Goal: Task Accomplishment & Management: Manage account settings

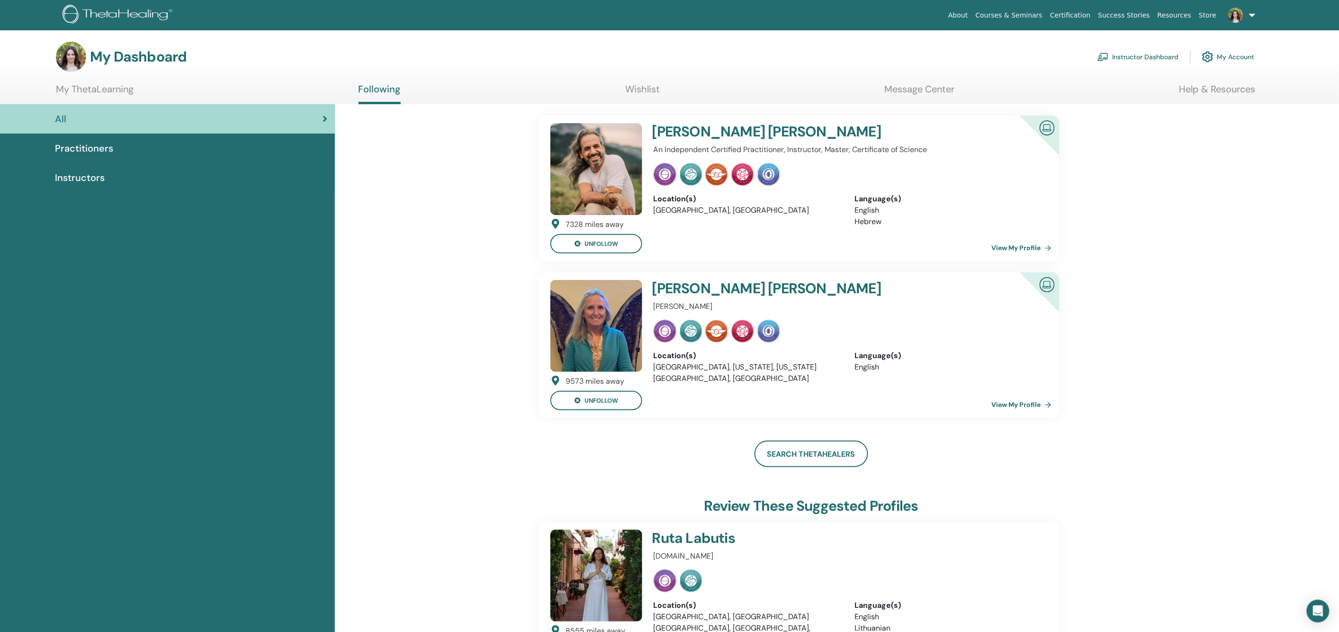
click at [1238, 85] on link "Help & Resources" at bounding box center [1217, 92] width 76 height 18
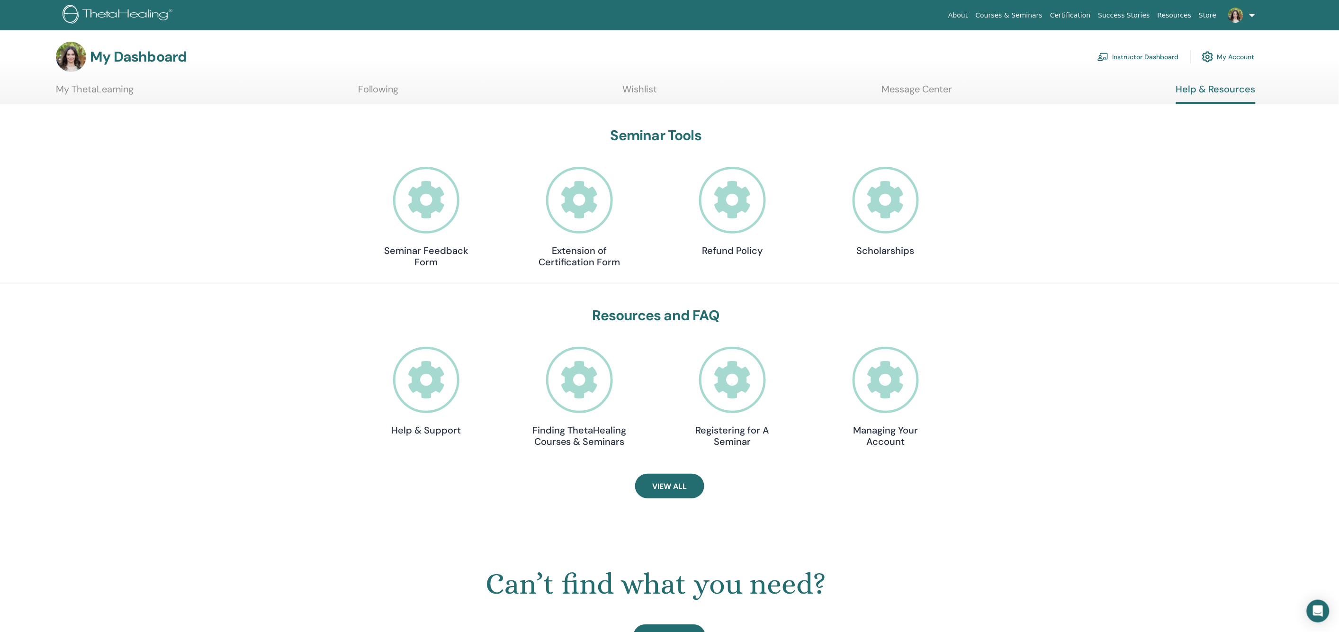
click at [99, 88] on link "My ThetaLearning" at bounding box center [95, 92] width 78 height 18
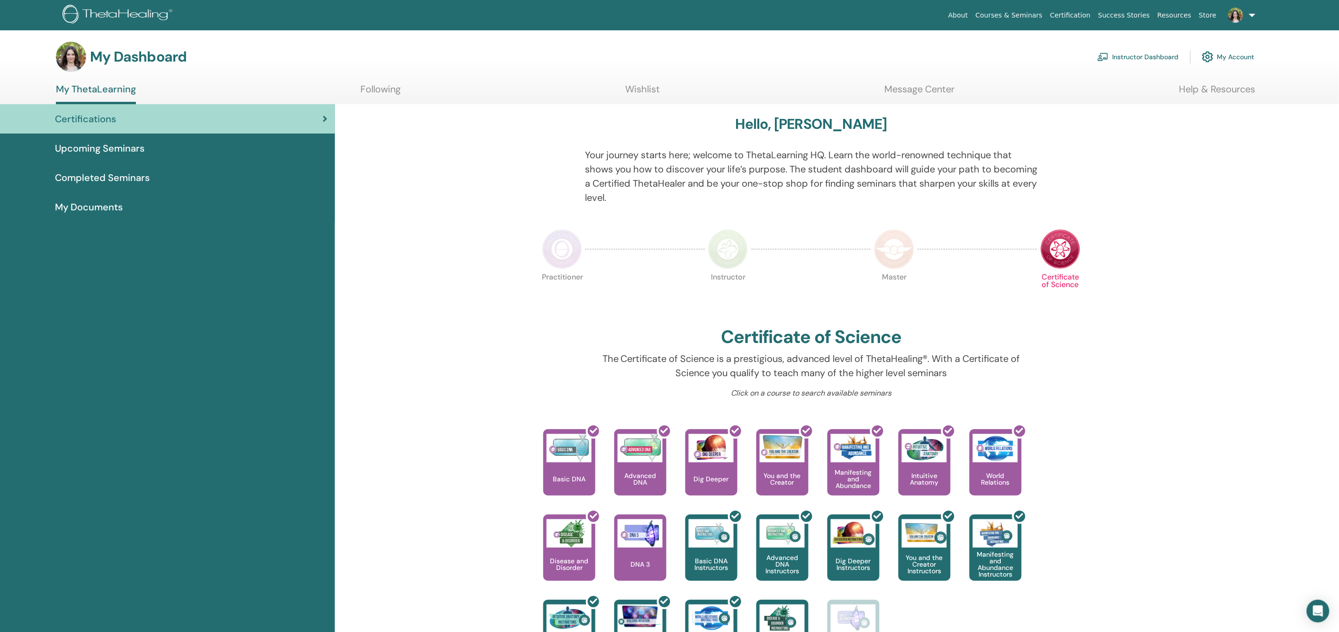
click at [1234, 60] on link "My Account" at bounding box center [1228, 56] width 53 height 21
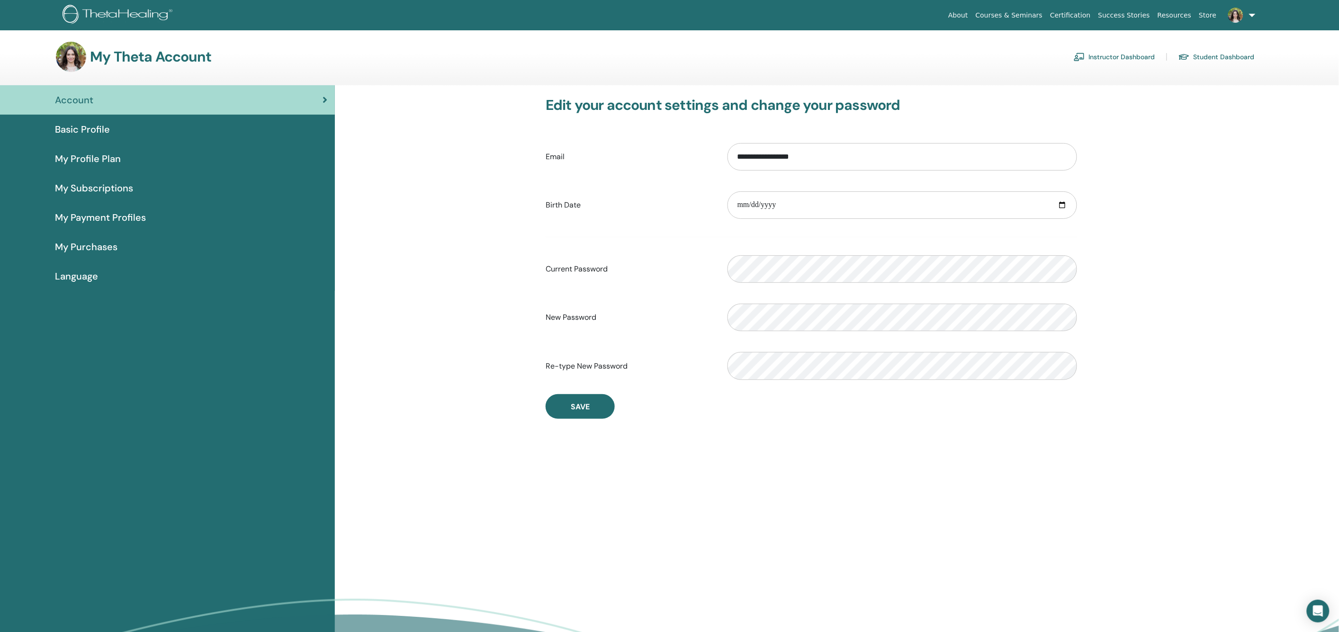
click at [1021, 15] on link "Courses & Seminars" at bounding box center [1009, 16] width 75 height 18
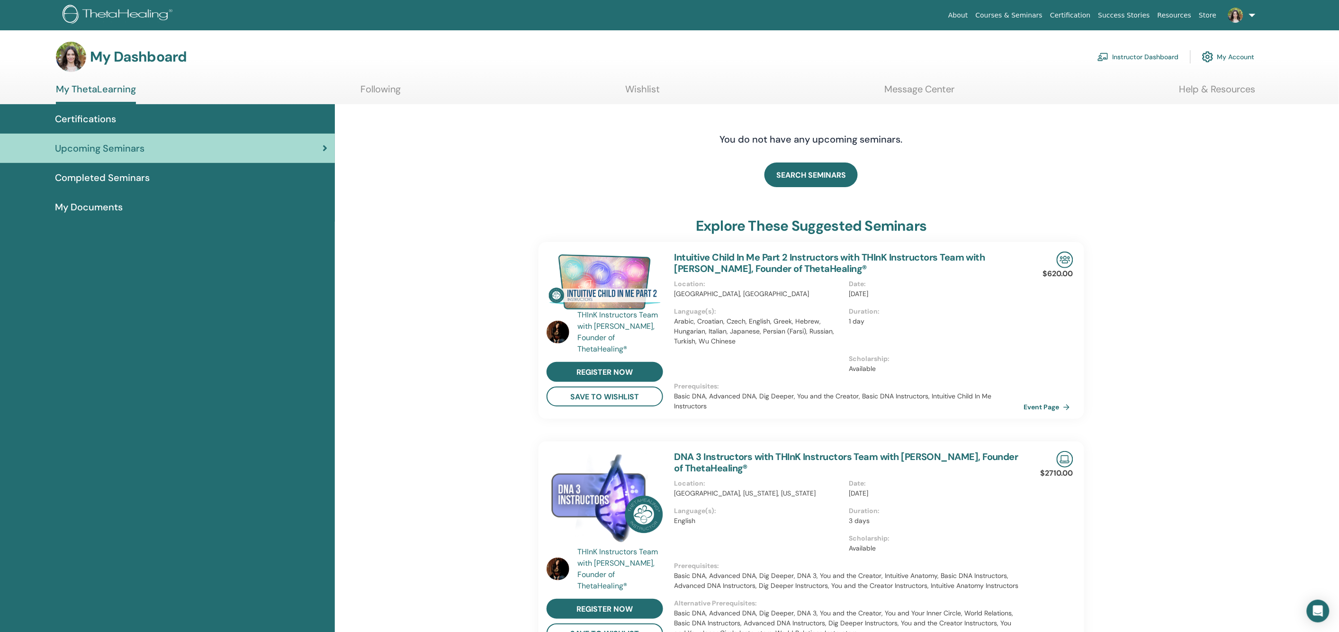
click at [121, 120] on div "Certifications" at bounding box center [168, 119] width 320 height 14
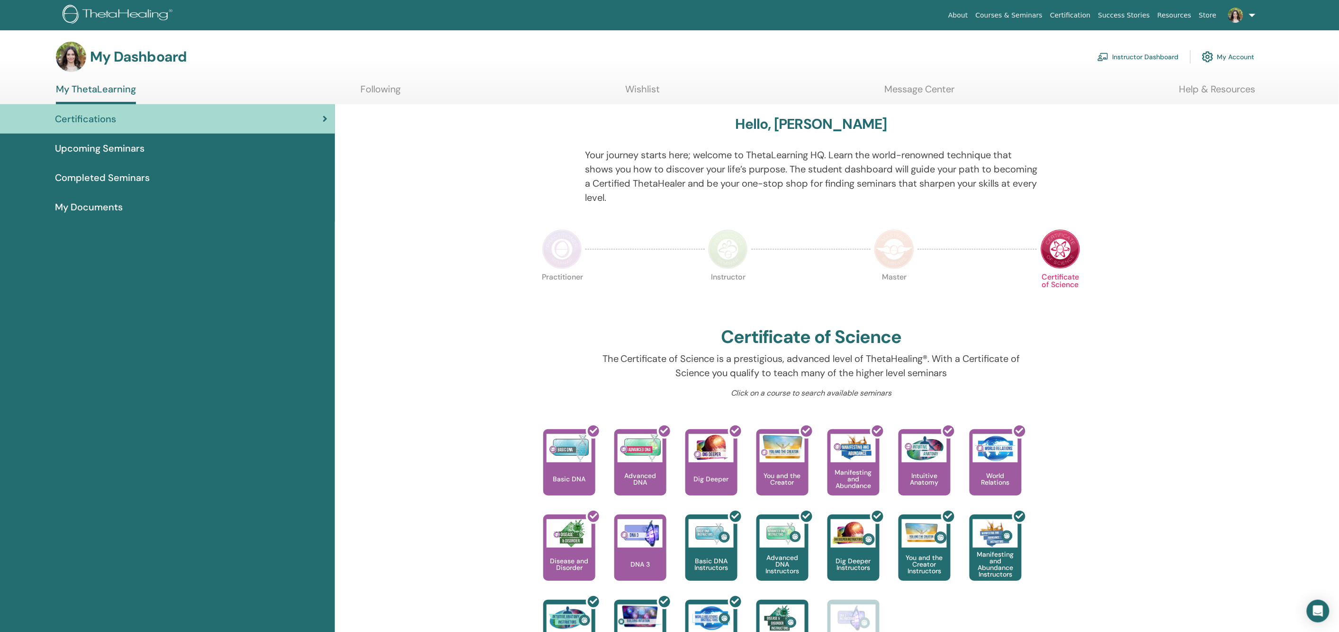
click at [98, 85] on link "My ThetaLearning" at bounding box center [96, 93] width 80 height 21
click at [110, 125] on span "Certifications" at bounding box center [85, 119] width 61 height 14
click at [76, 179] on span "Completed Seminars" at bounding box center [102, 177] width 95 height 14
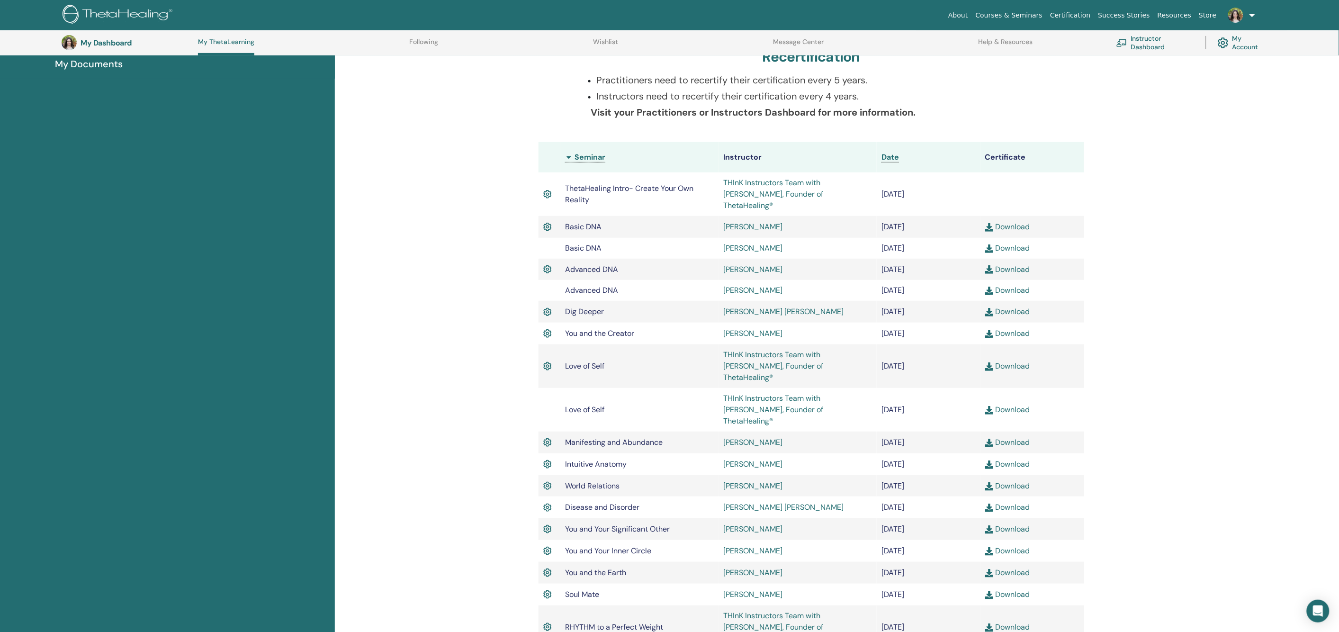
scroll to position [171, 0]
click at [1015, 240] on link "Download" at bounding box center [1007, 245] width 45 height 10
click at [1013, 282] on link "Download" at bounding box center [1007, 287] width 45 height 10
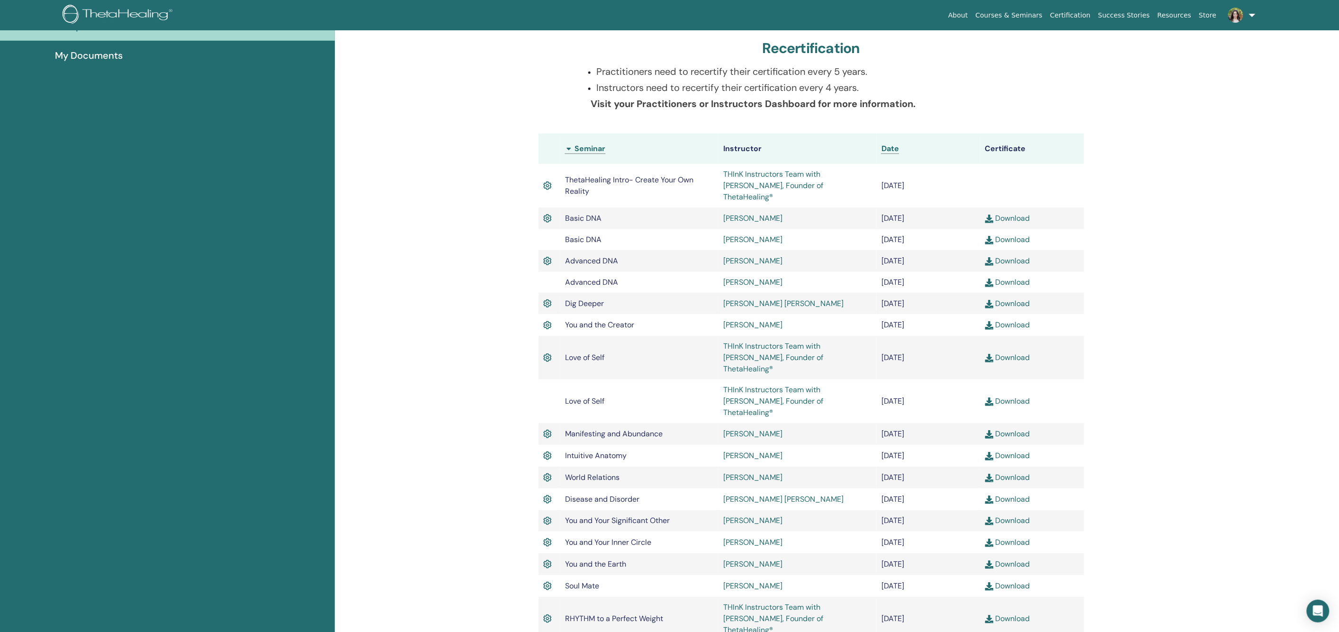
scroll to position [0, 0]
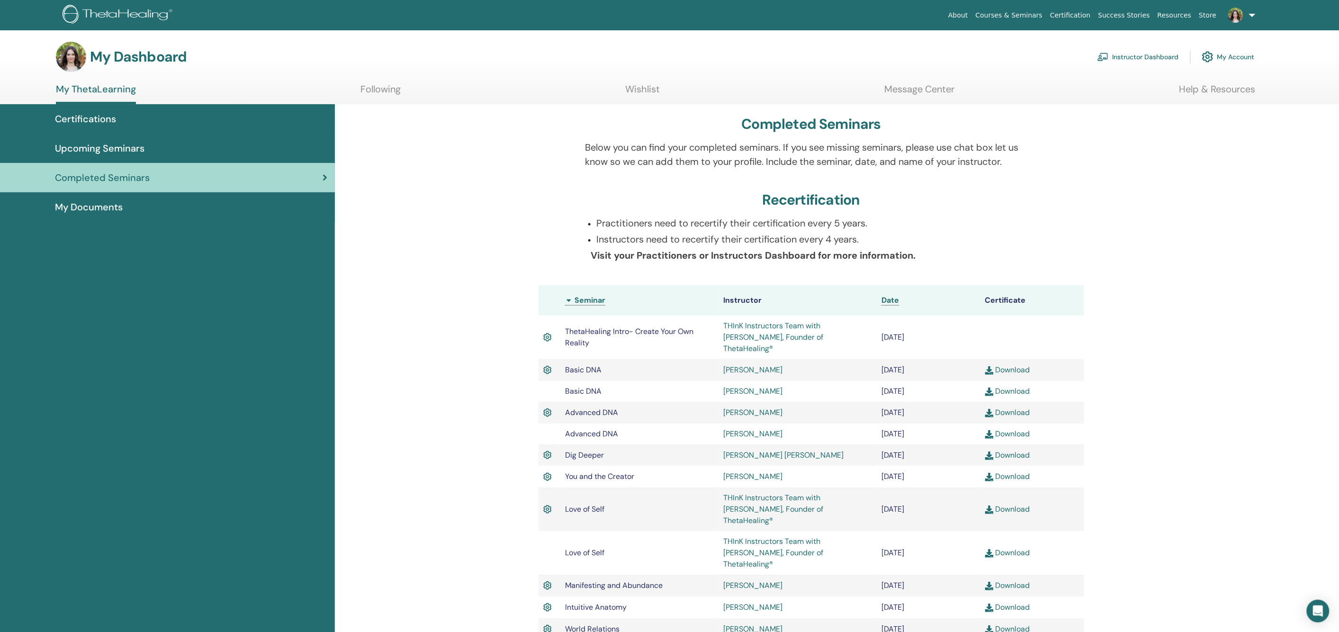
click at [1236, 18] on img at bounding box center [1235, 15] width 15 height 15
click at [1236, 50] on span "[PERSON_NAME]" at bounding box center [1239, 53] width 63 height 10
click at [1237, 13] on img at bounding box center [1235, 15] width 15 height 15
click at [1236, 208] on span "My Theta Account" at bounding box center [1216, 209] width 56 height 9
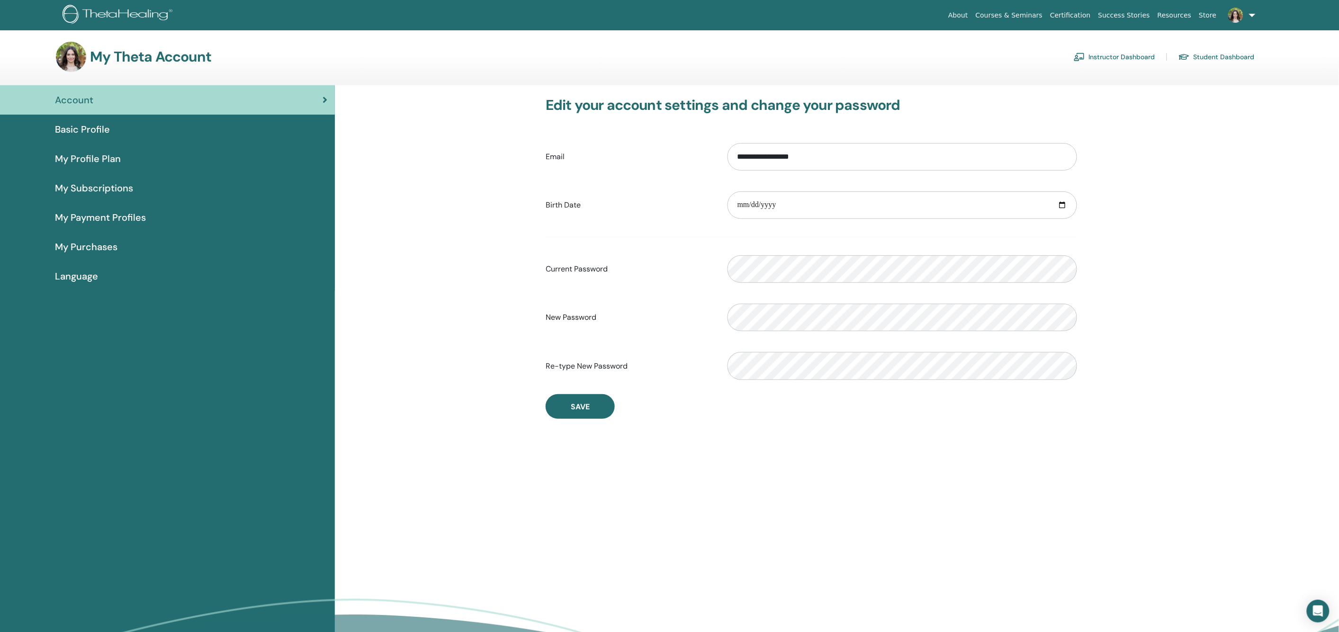
click at [95, 155] on span "My Profile Plan" at bounding box center [88, 159] width 66 height 14
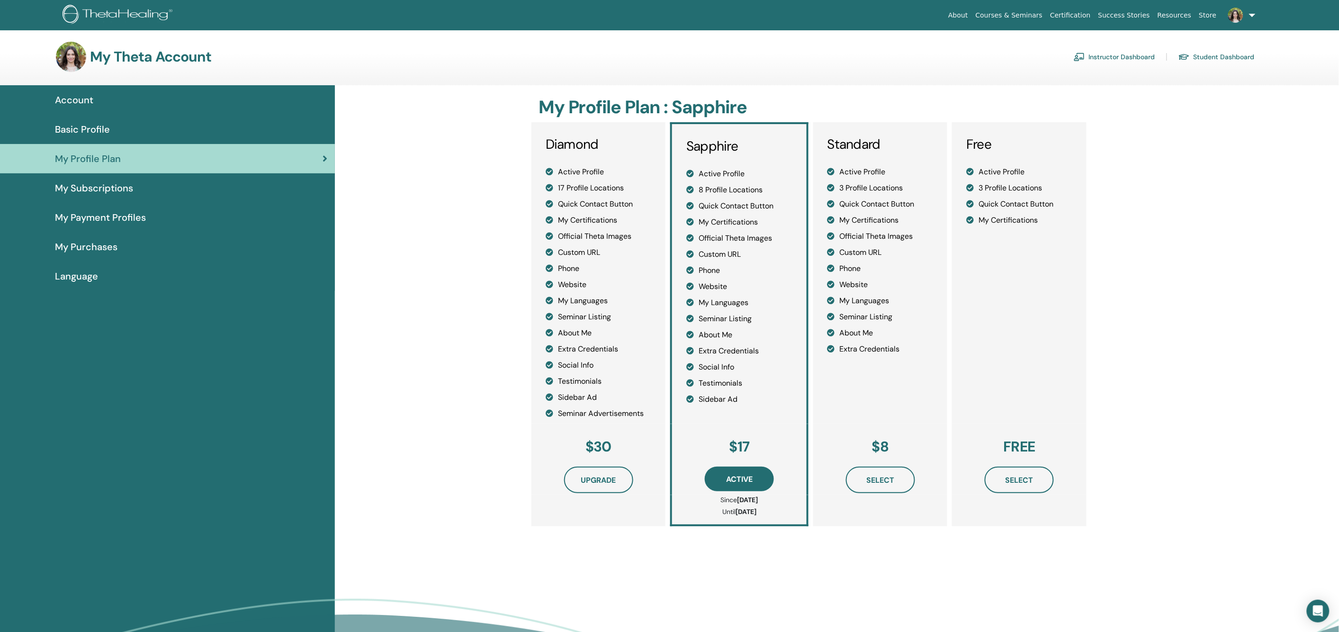
click at [94, 132] on span "Basic Profile" at bounding box center [82, 129] width 55 height 14
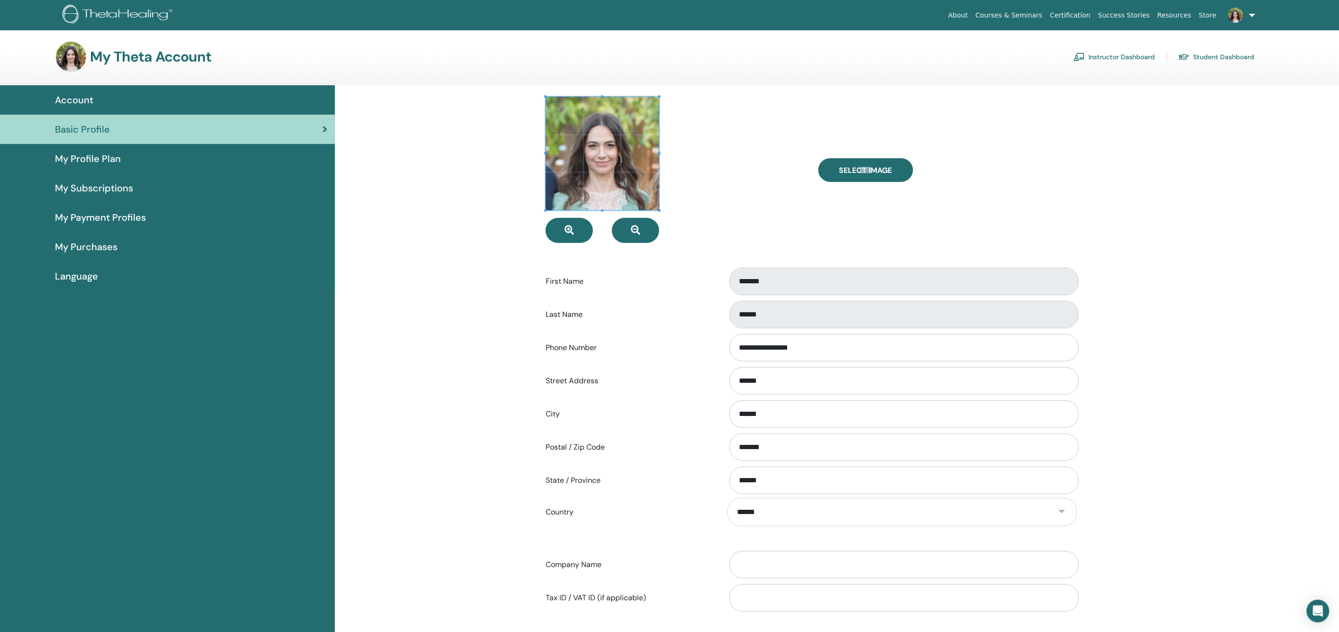
click at [103, 59] on h3 "My Theta Account" at bounding box center [150, 56] width 121 height 17
click at [1104, 52] on link "Instructor Dashboard" at bounding box center [1114, 56] width 81 height 15
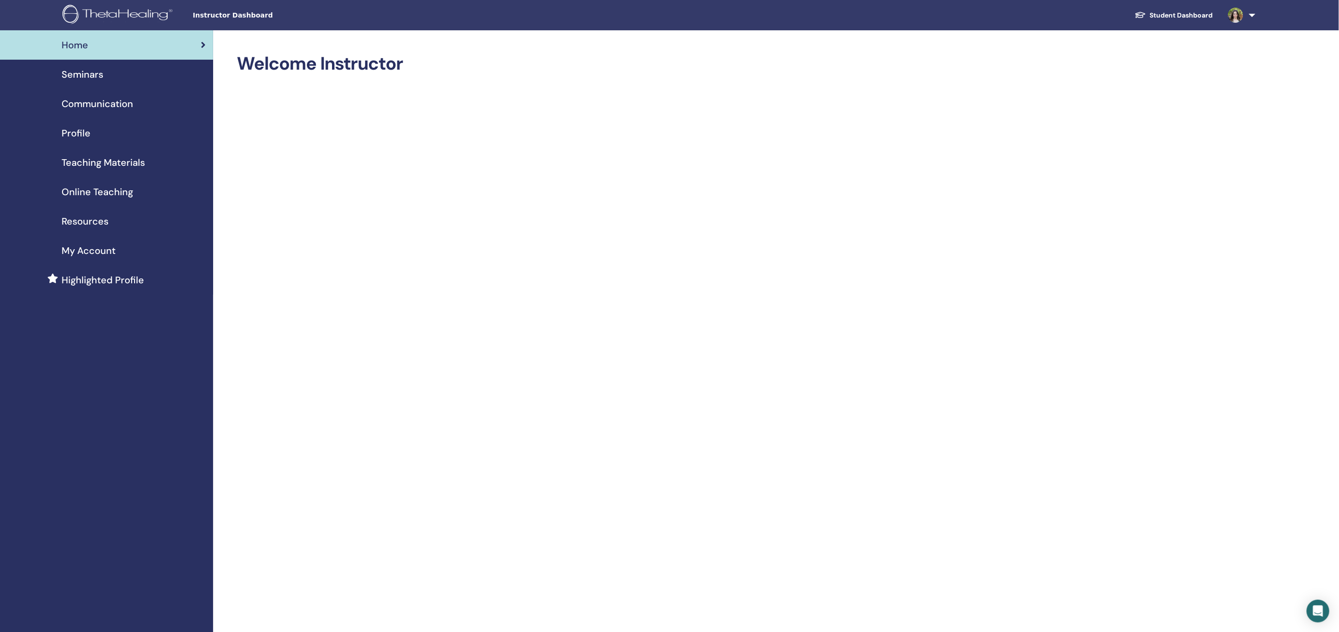
click at [85, 133] on span "Profile" at bounding box center [76, 133] width 29 height 14
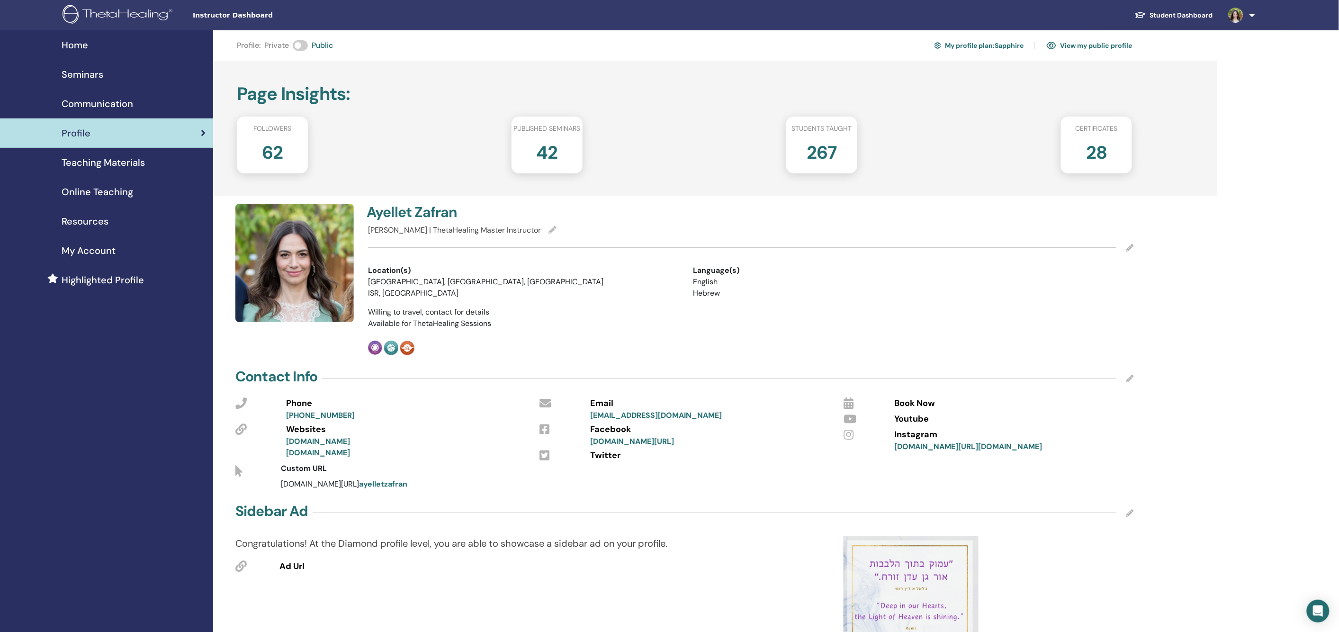
click at [1120, 46] on link "View my public profile" at bounding box center [1089, 45] width 85 height 15
click at [1089, 44] on link "View my public profile" at bounding box center [1089, 45] width 85 height 15
